Goal: Task Accomplishment & Management: Complete application form

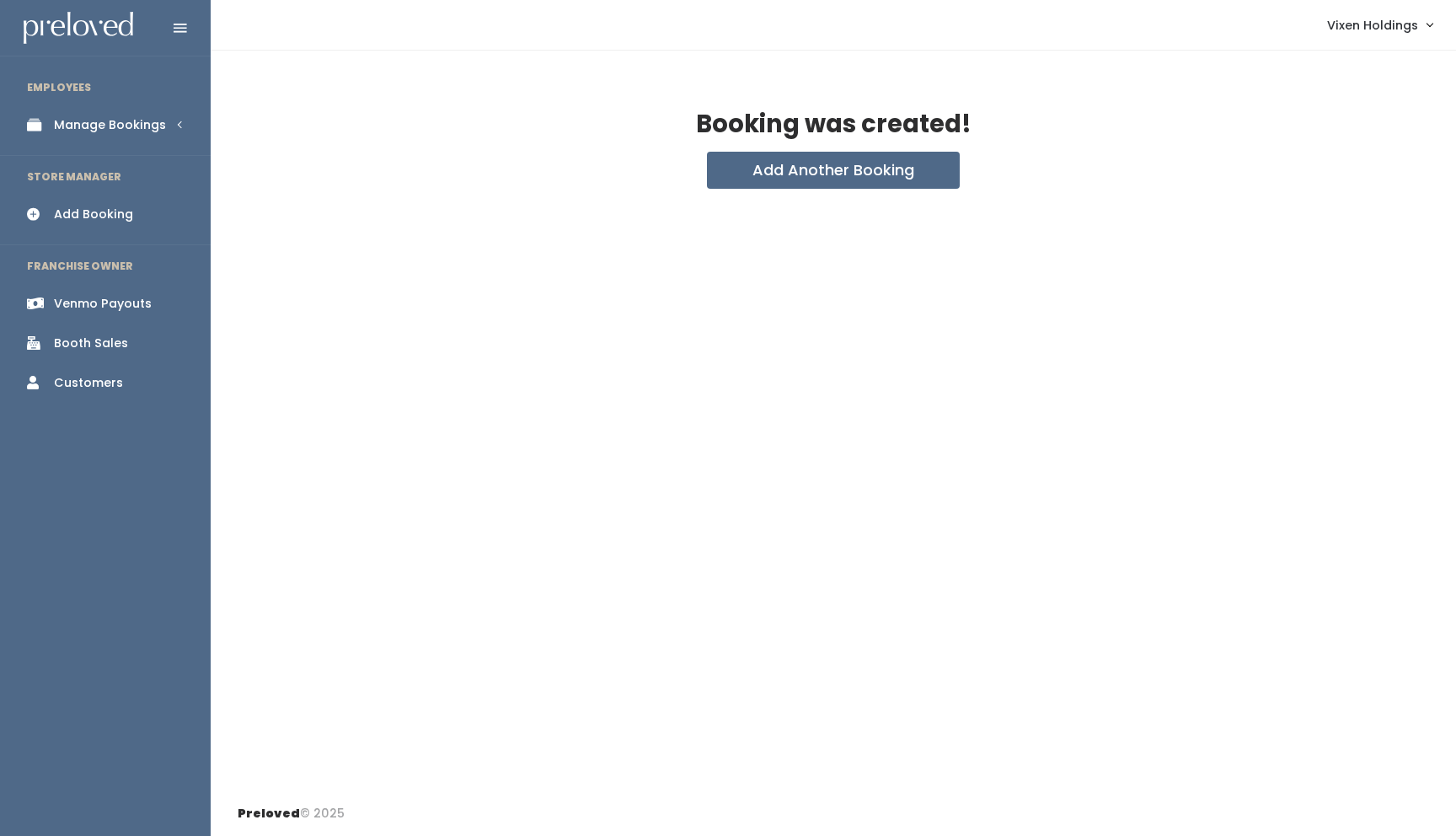
click at [118, 123] on div "Manage Bookings" at bounding box center [110, 125] width 112 height 18
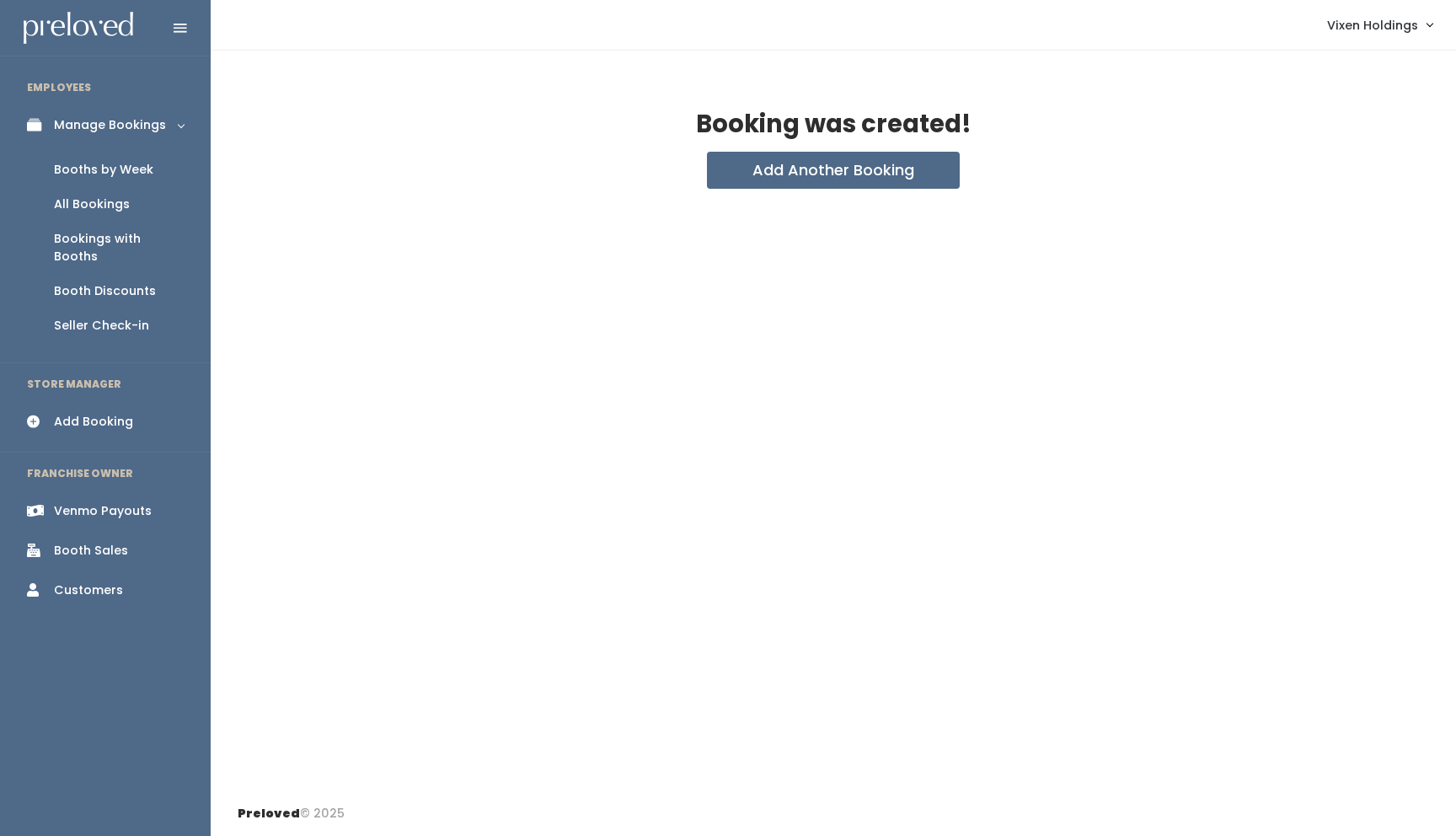
click at [116, 175] on div "Booths by Week" at bounding box center [103, 169] width 99 height 18
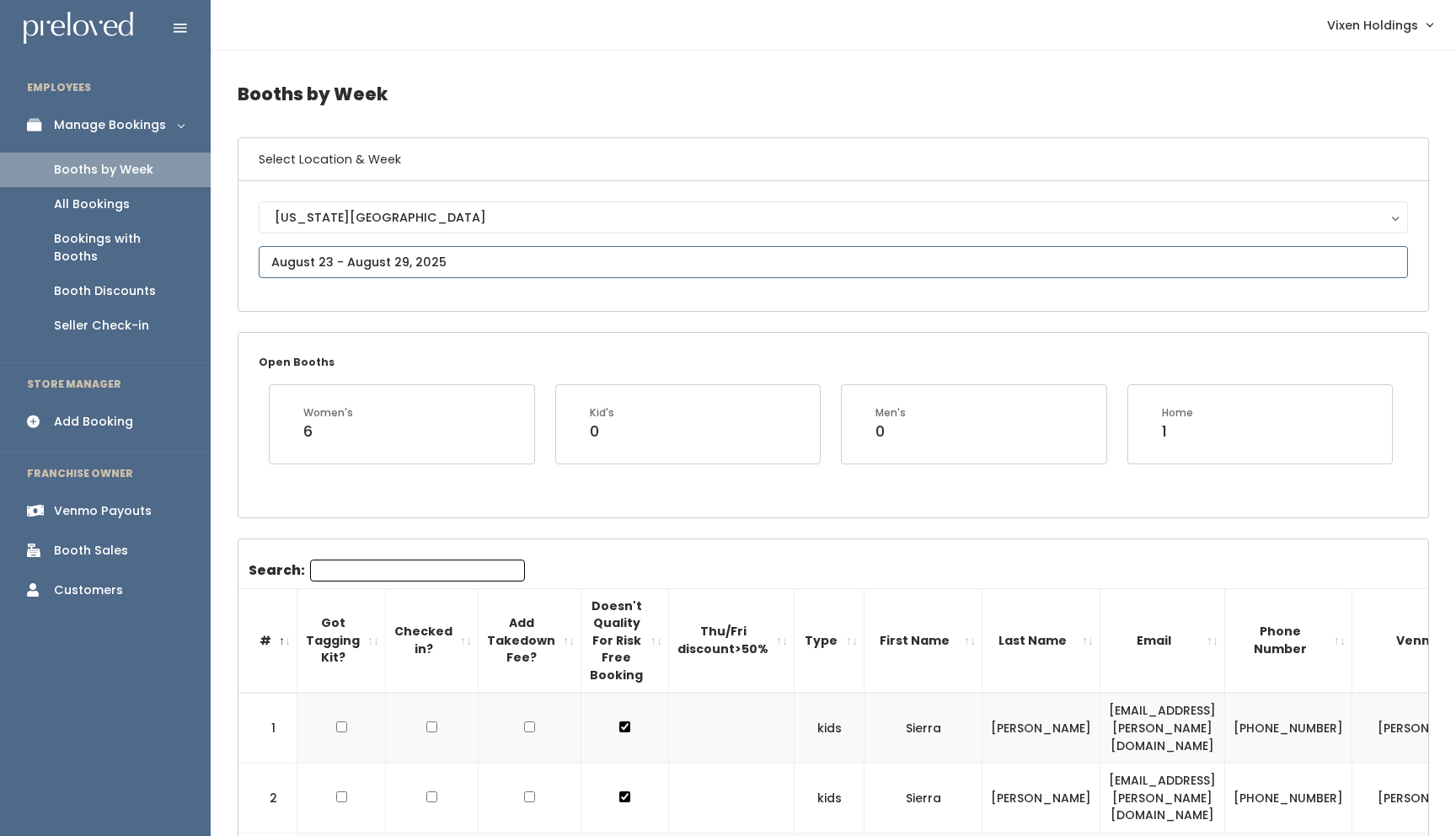
click at [418, 265] on input "text" at bounding box center [834, 262] width 1150 height 32
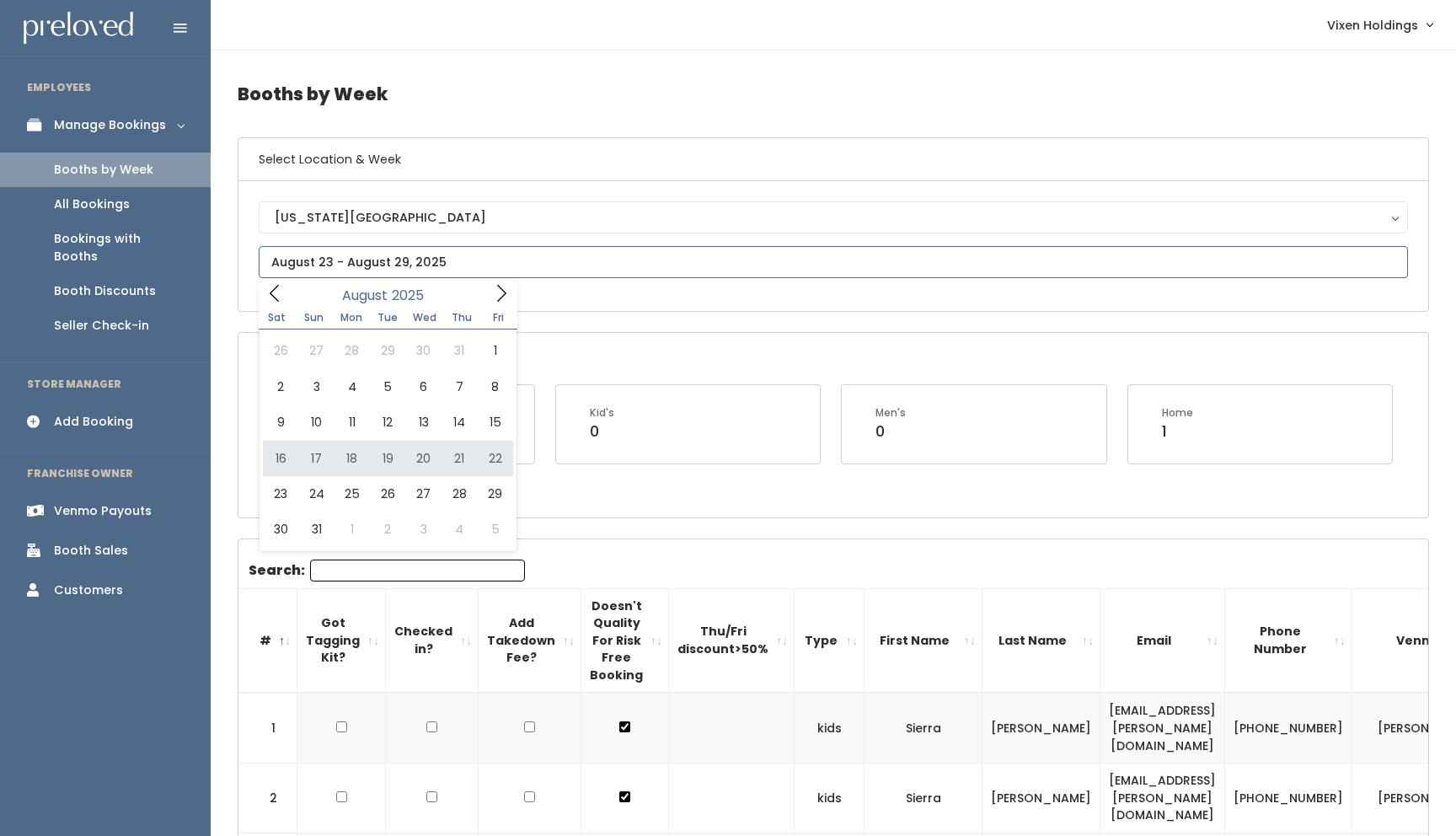
type input "[DATE] to [DATE]"
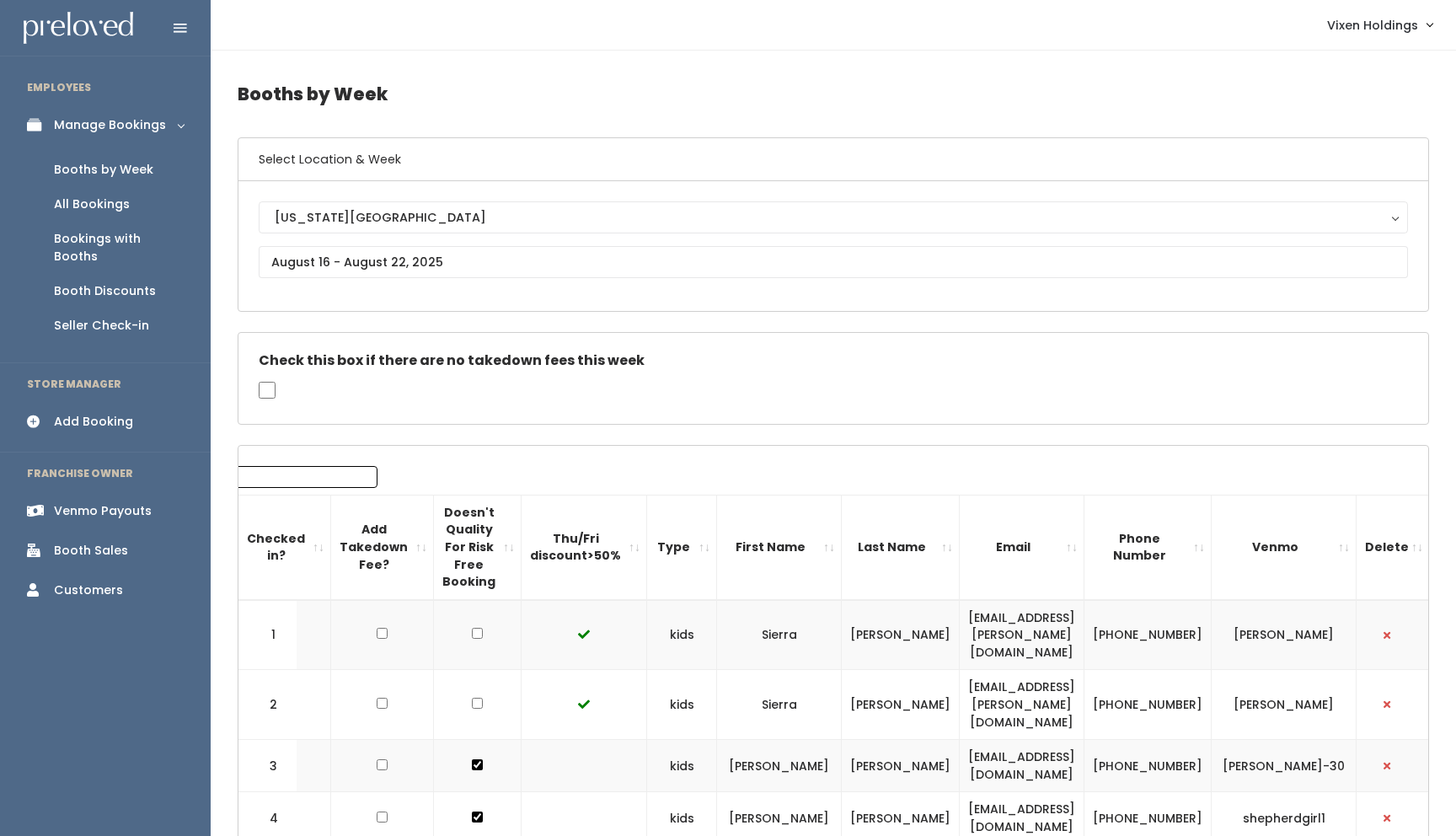
click at [97, 413] on div "Add Booking" at bounding box center [93, 422] width 79 height 18
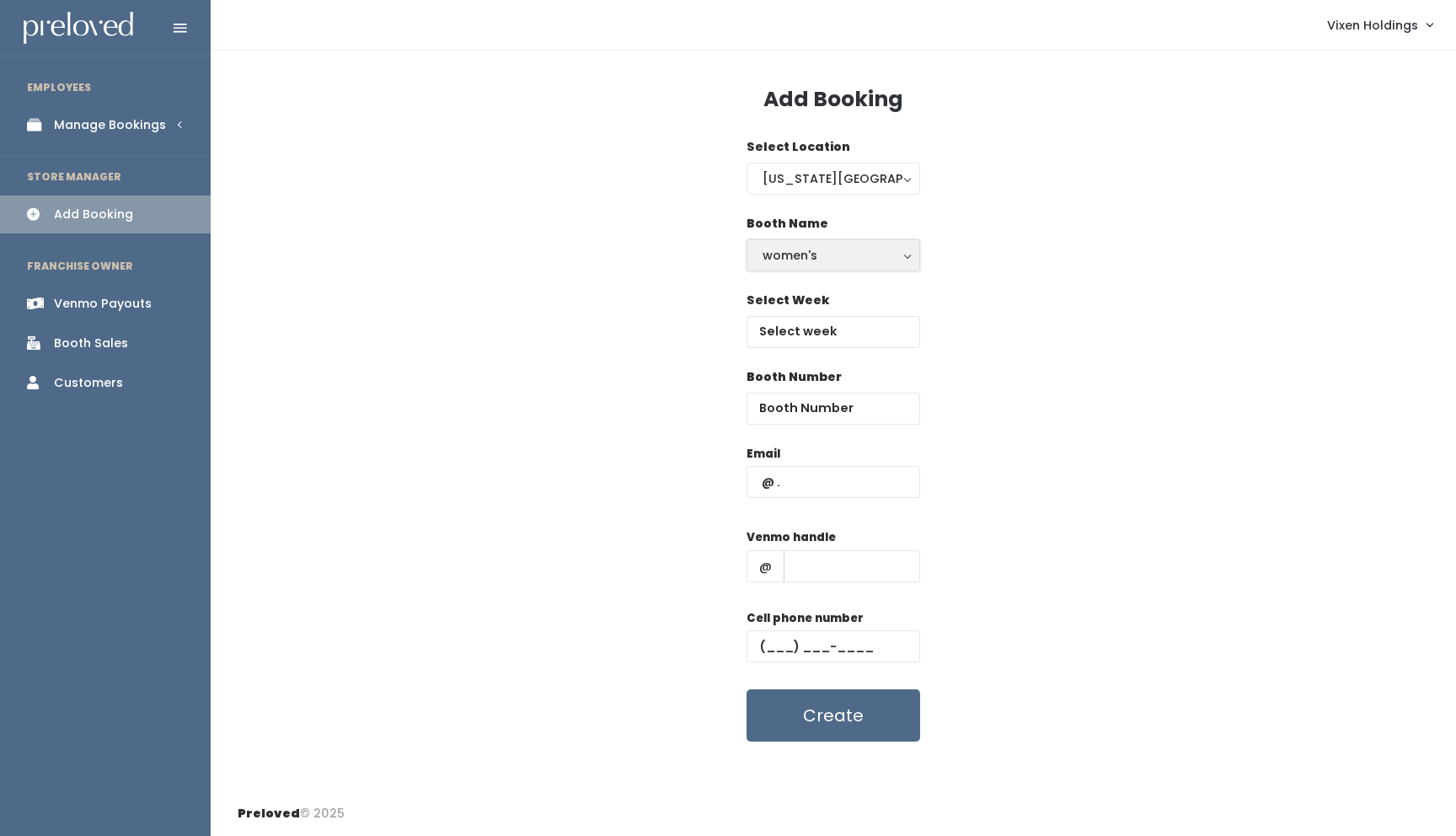
click at [832, 254] on div "women's" at bounding box center [833, 255] width 141 height 18
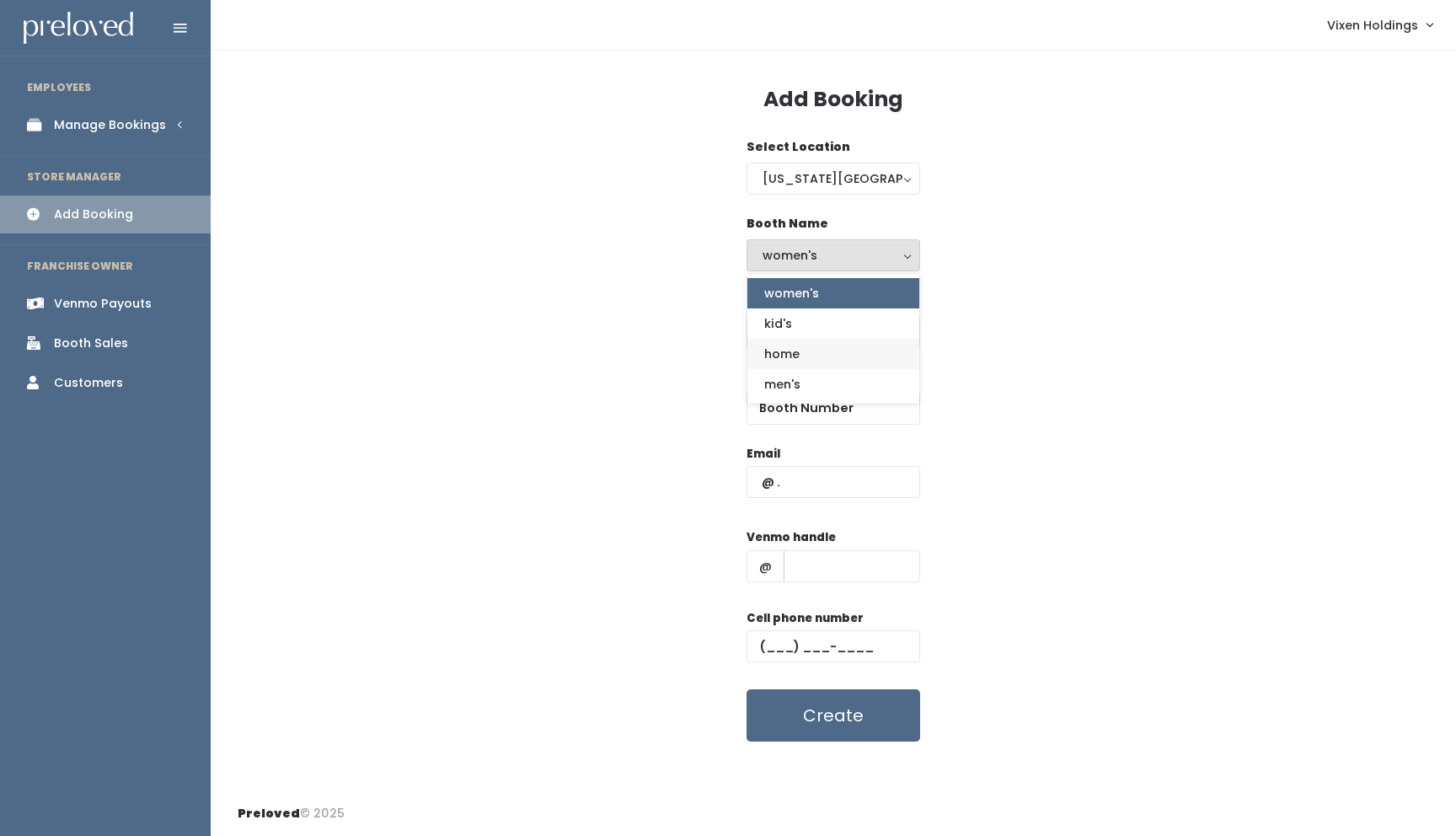
click at [822, 355] on link "home" at bounding box center [834, 354] width 172 height 31
select select "home"
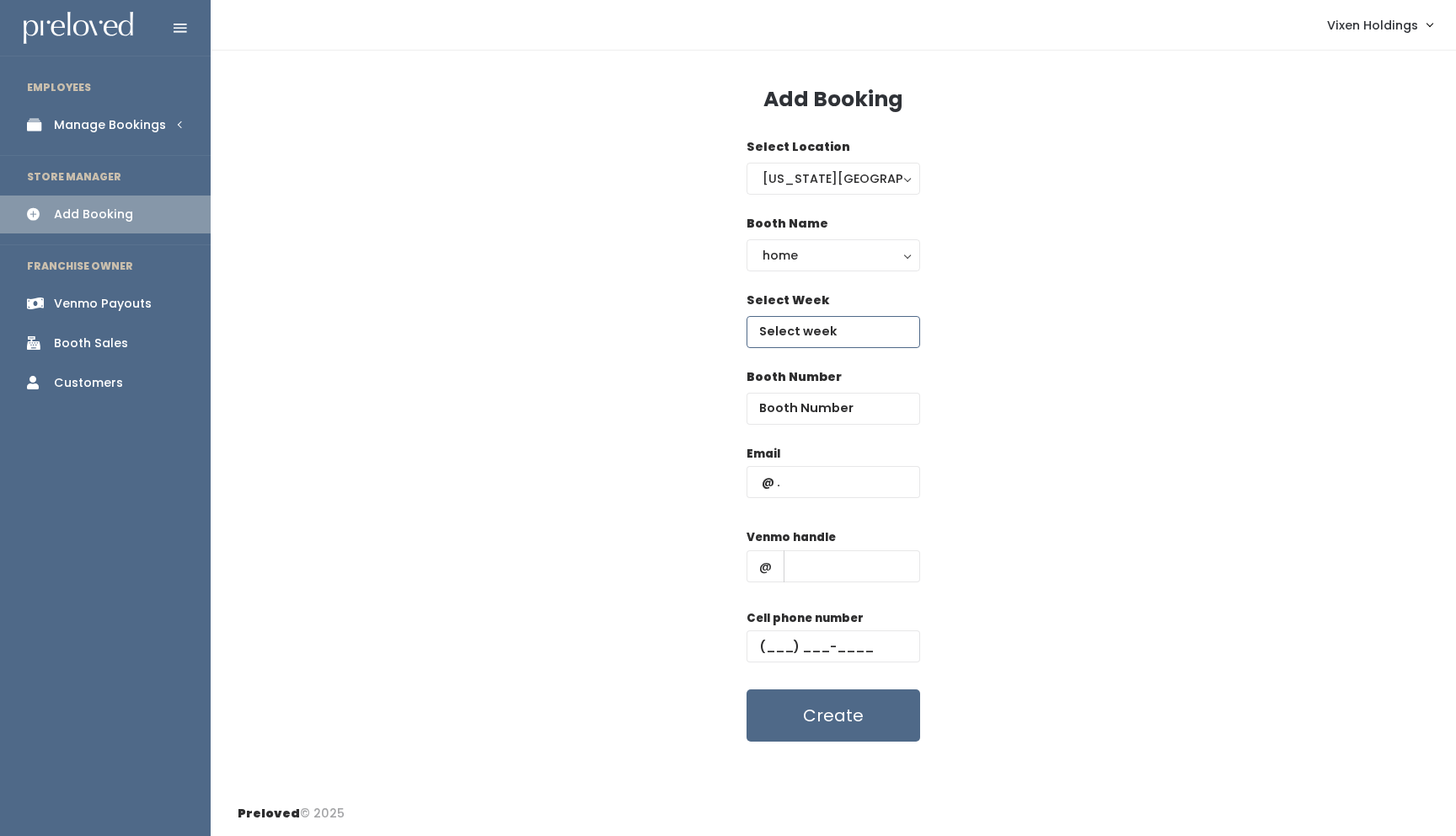
click at [836, 332] on input "text" at bounding box center [834, 332] width 174 height 32
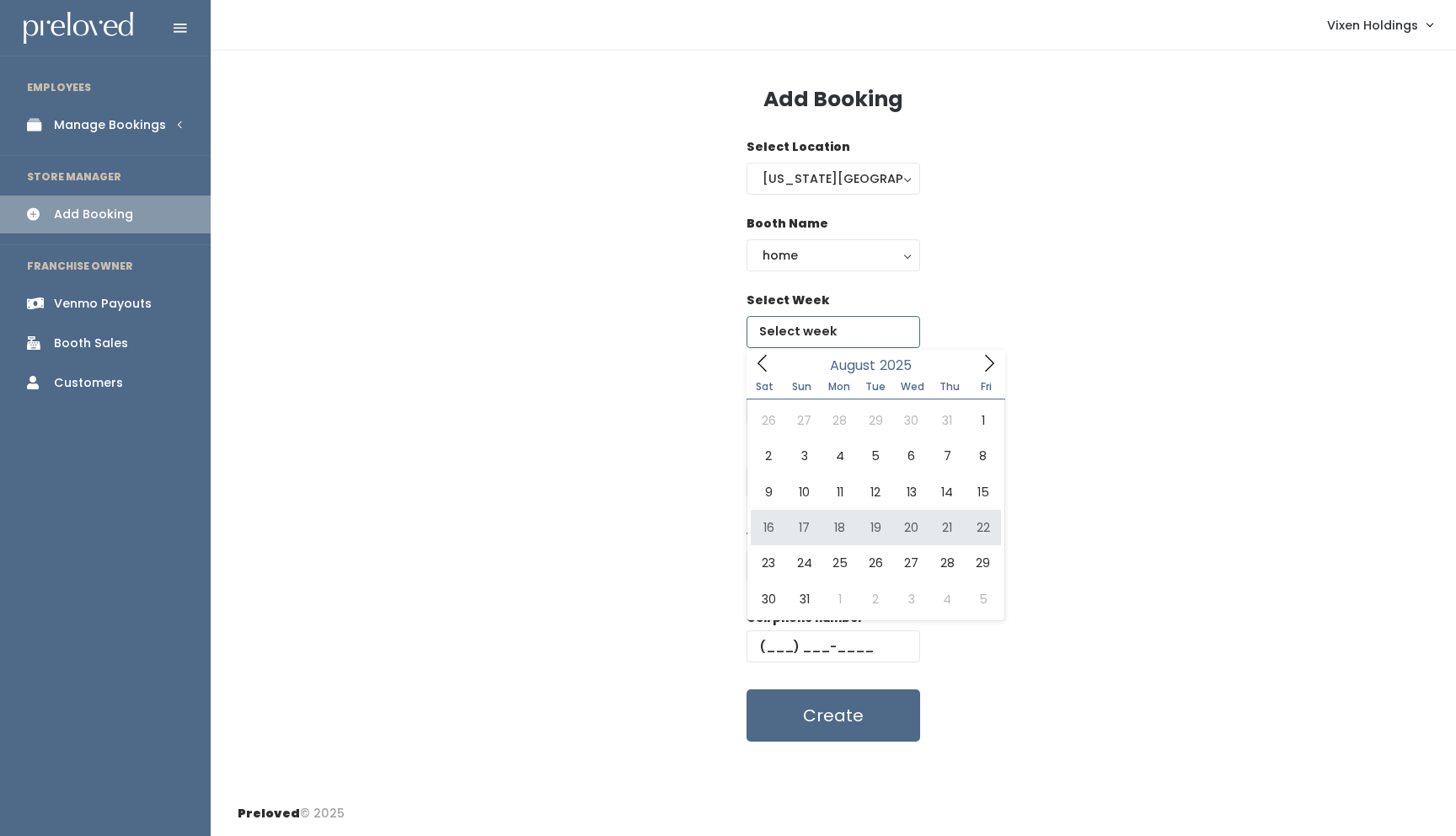
type input "August 16 to August 22"
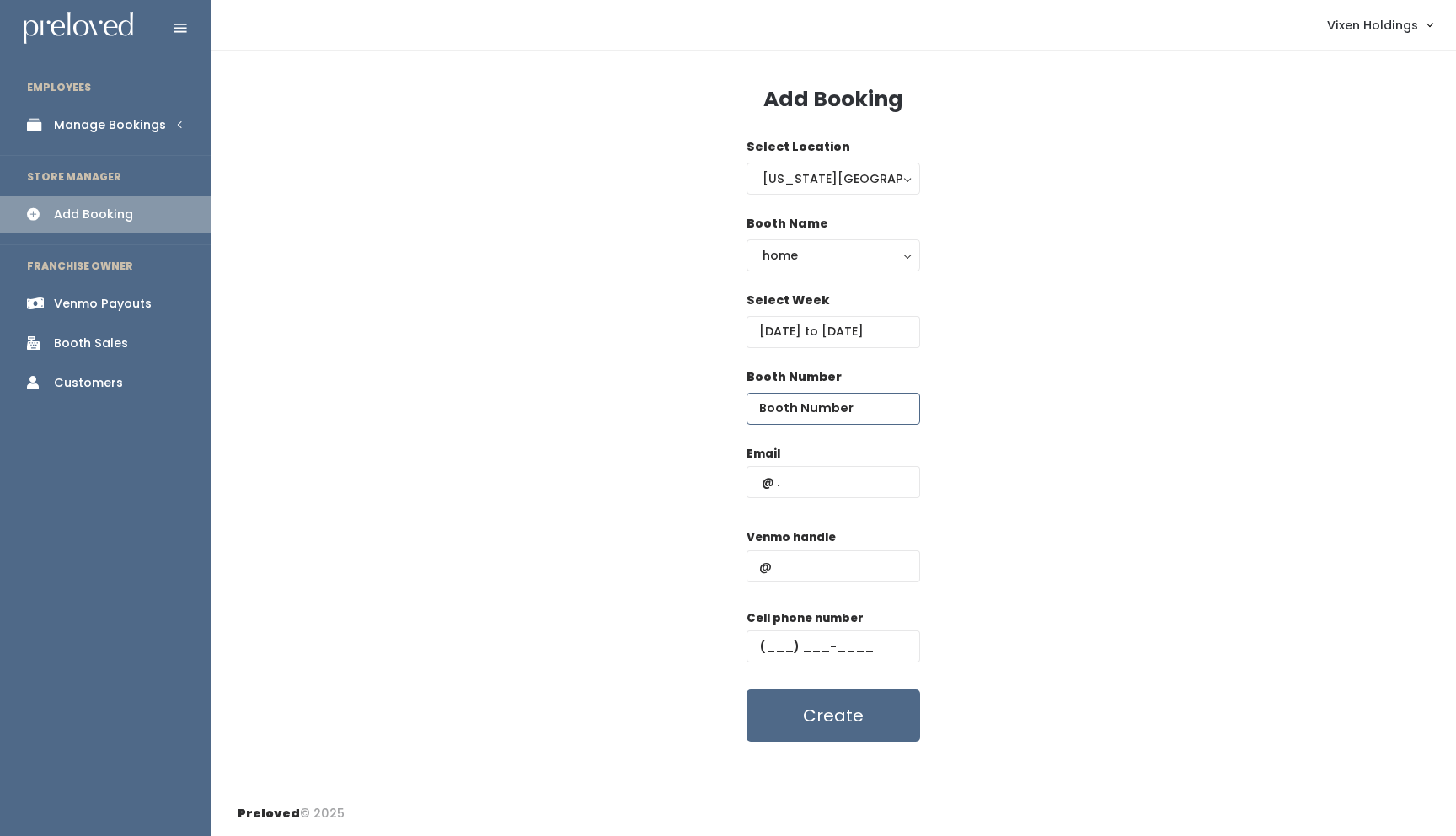
click at [826, 411] on input "number" at bounding box center [834, 408] width 174 height 32
type input "9"
click at [800, 486] on input "text" at bounding box center [834, 482] width 174 height 32
type input "kuklinskiheather@gmail.com"
click at [833, 569] on input "text" at bounding box center [852, 566] width 137 height 32
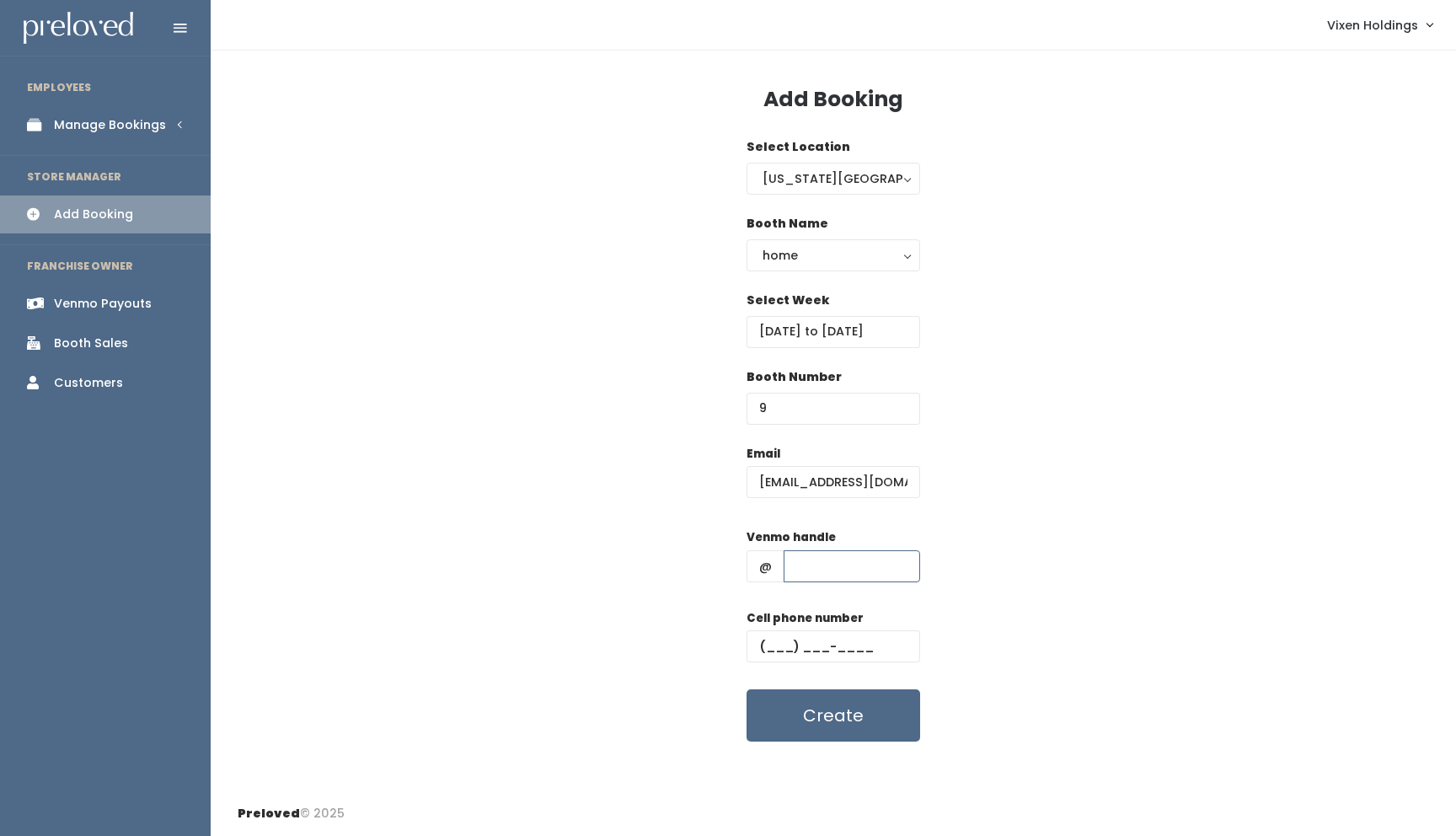
type input "heather-kuklinski"
click at [763, 644] on input "text" at bounding box center [834, 646] width 174 height 32
type input "(405) 640-1942"
click at [832, 722] on button "Create" at bounding box center [834, 716] width 174 height 53
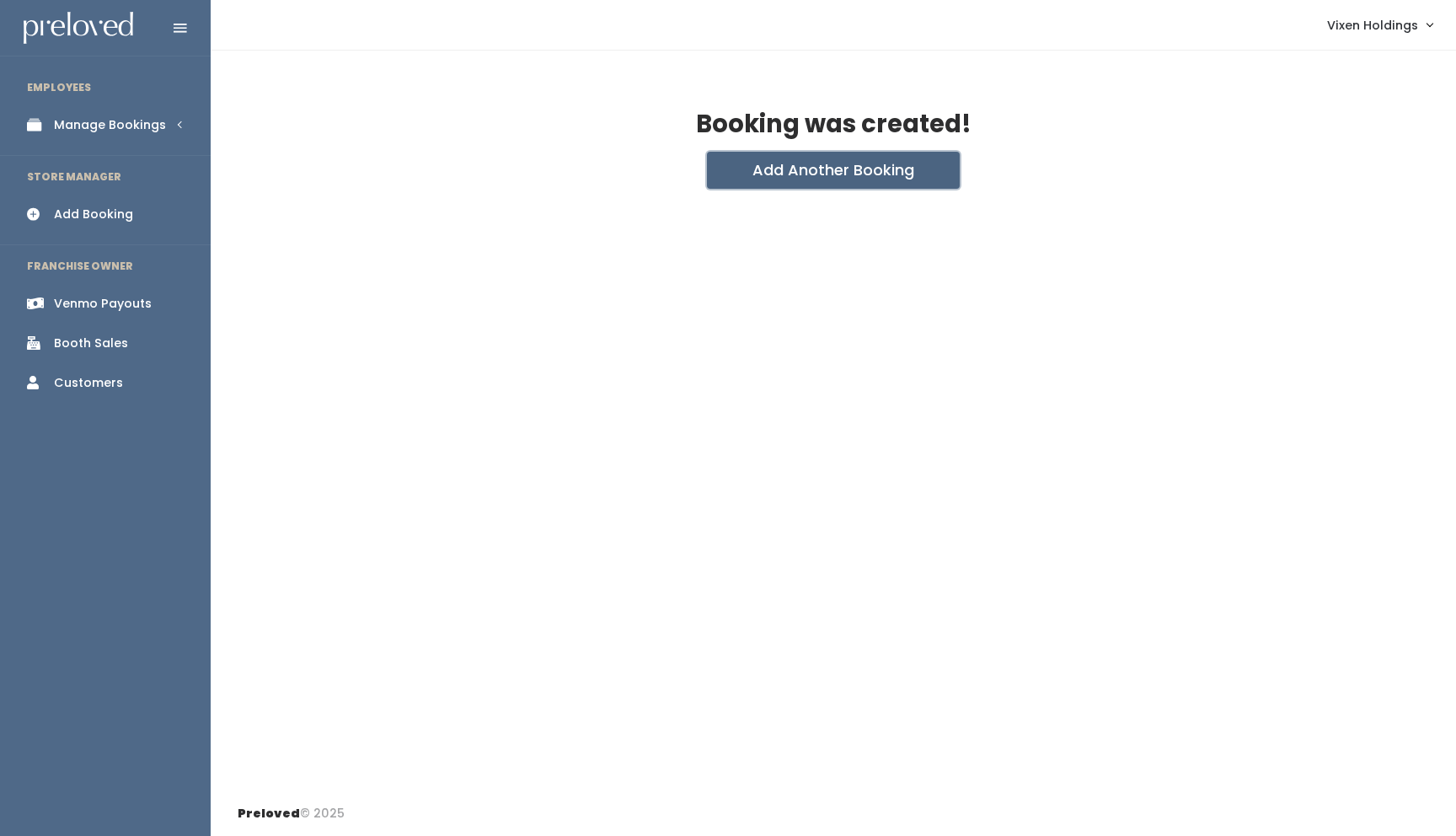
click at [824, 170] on button "Add Another Booking" at bounding box center [833, 170] width 253 height 37
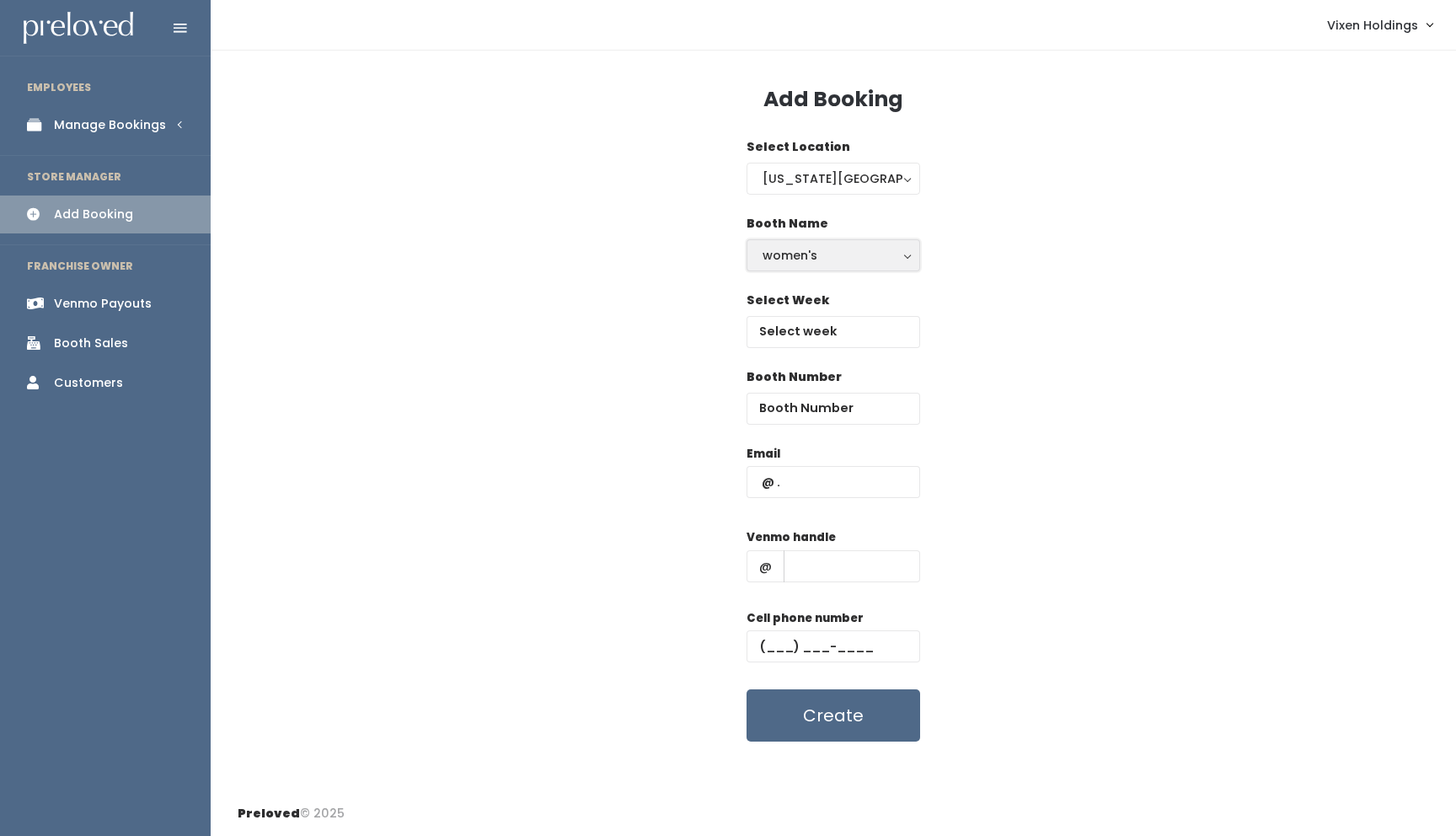
click at [817, 254] on div "women's" at bounding box center [833, 255] width 141 height 18
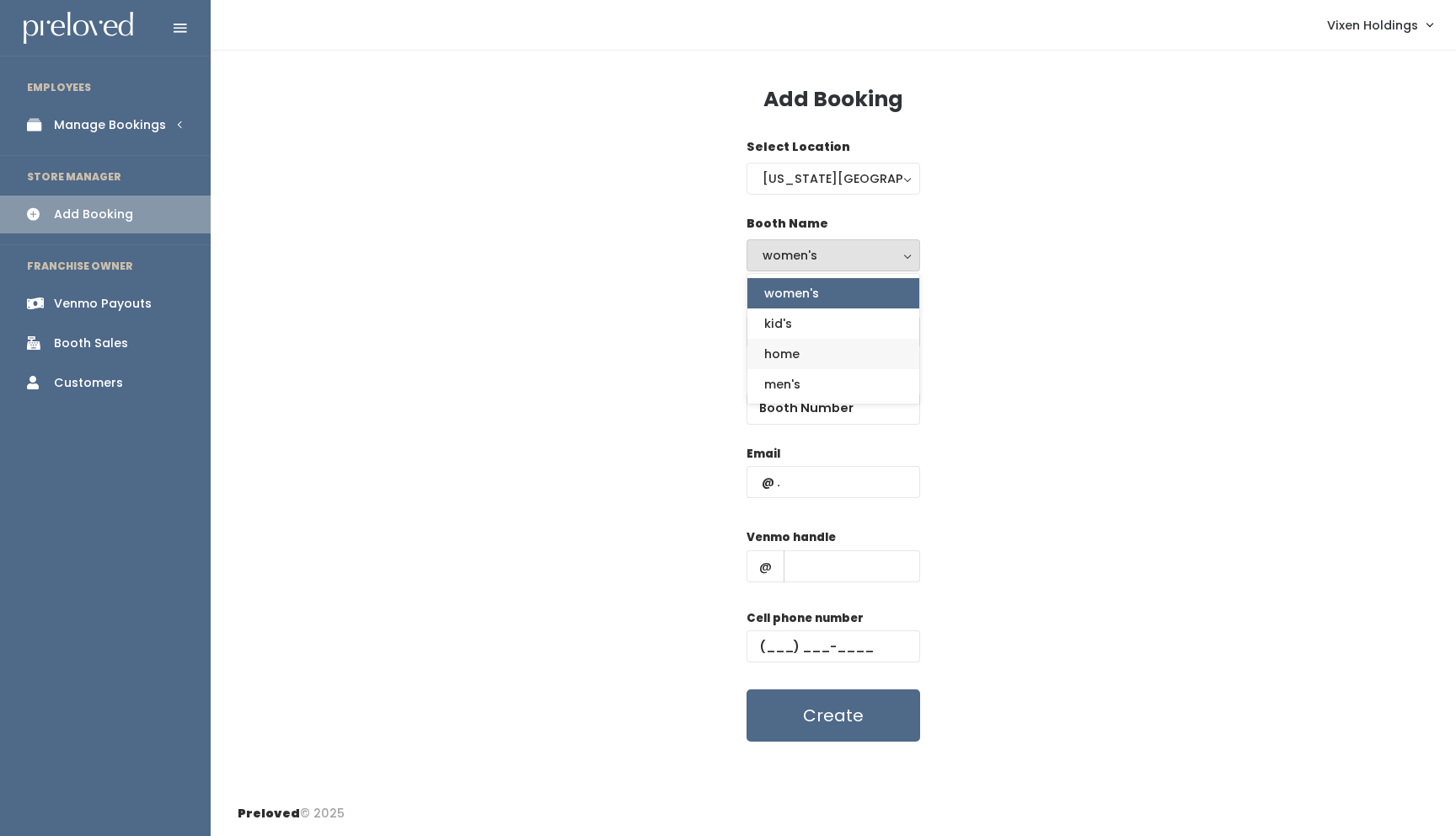
click at [813, 350] on link "home" at bounding box center [834, 354] width 172 height 31
select select "home"
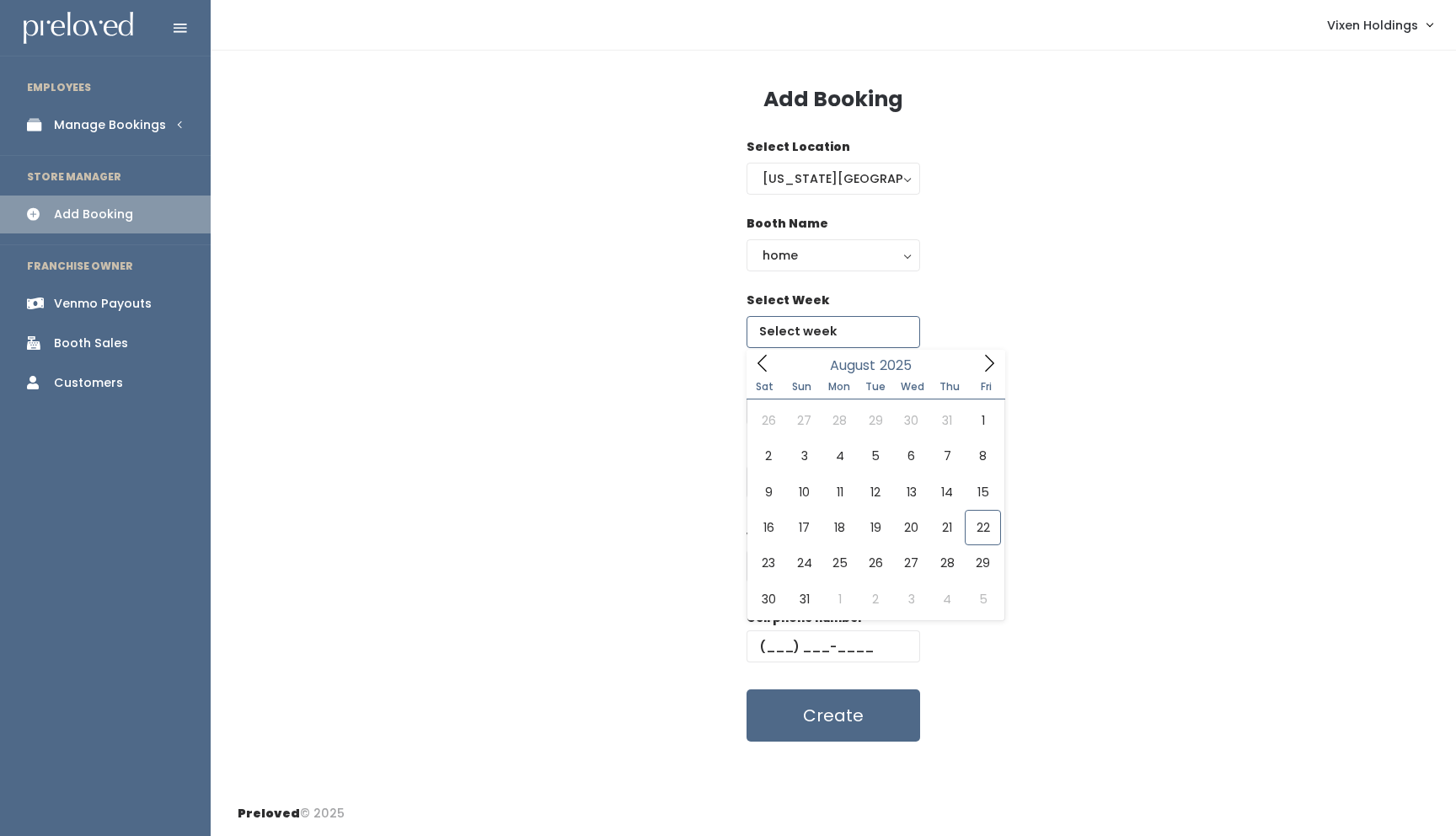
click at [819, 327] on input "text" at bounding box center [834, 332] width 174 height 32
type input "[DATE] to [DATE]"
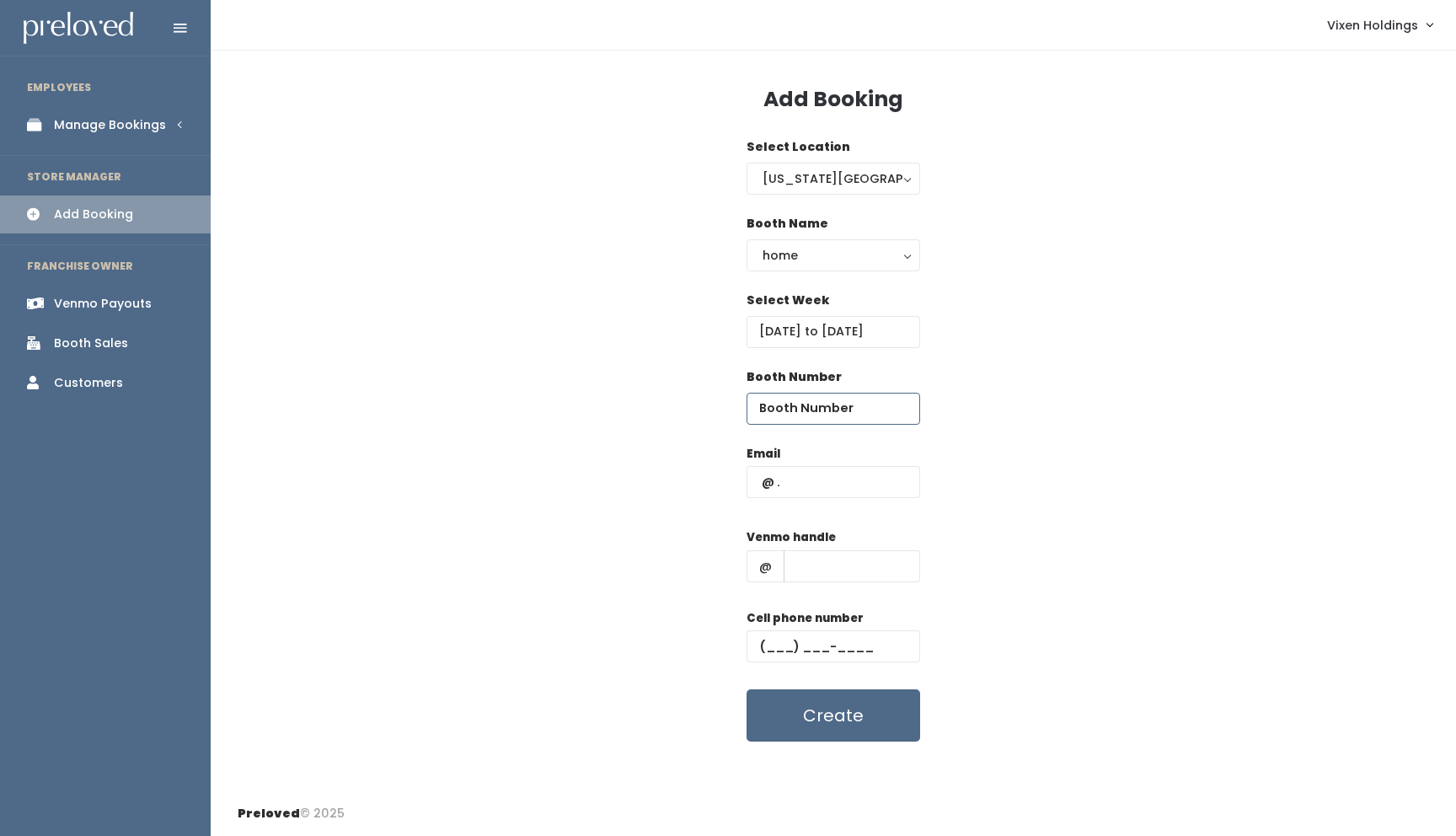
click at [805, 409] on input "number" at bounding box center [834, 408] width 174 height 32
type input "10"
click at [803, 478] on input "text" at bounding box center [834, 482] width 174 height 32
type input "[EMAIL_ADDRESS][DOMAIN_NAME]"
click at [834, 563] on input "text" at bounding box center [852, 566] width 137 height 32
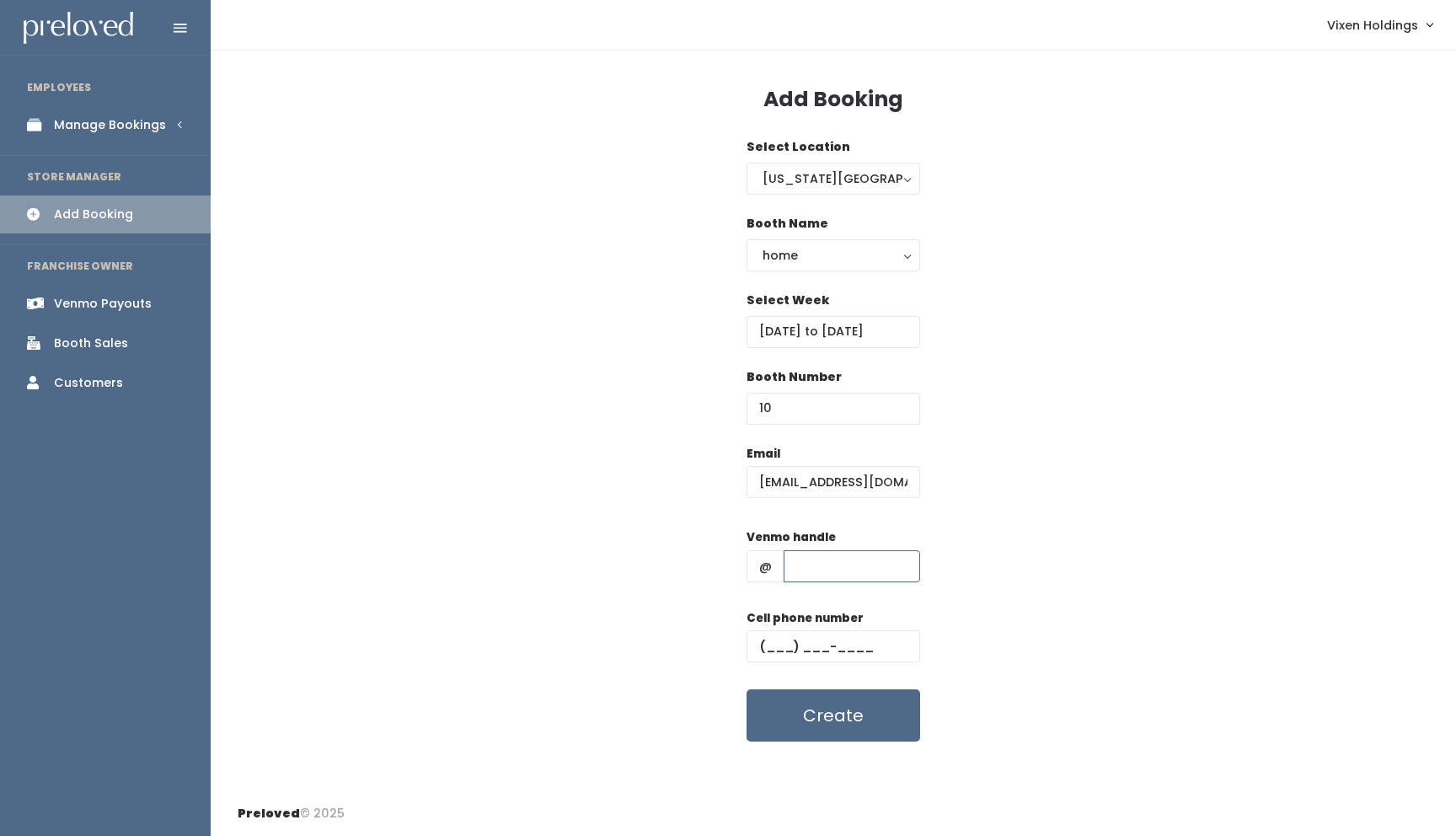
type input "[PERSON_NAME]"
click at [763, 632] on input "text" at bounding box center [834, 646] width 174 height 32
type input "[PHONE_NUMBER]"
click at [822, 729] on button "Create" at bounding box center [834, 716] width 174 height 53
